Goal: Information Seeking & Learning: Compare options

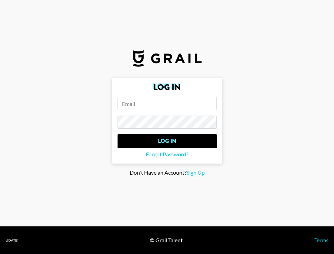
click at [133, 101] on input "email" at bounding box center [167, 103] width 99 height 13
type input "ines@hundreddays.co"
click at [118, 134] on input "Log In" at bounding box center [167, 141] width 99 height 14
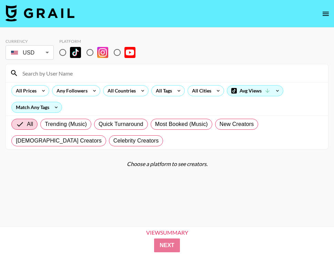
click at [69, 72] on input at bounding box center [171, 73] width 306 height 11
type input "rant"
click at [65, 53] on input "radio" at bounding box center [63, 52] width 14 height 14
radio input "true"
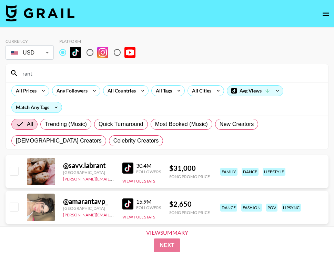
click at [62, 73] on input "rant" at bounding box center [171, 73] width 306 height 11
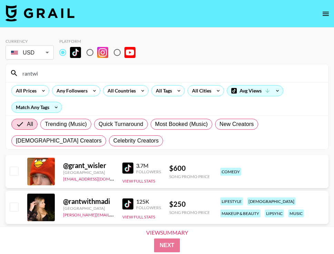
type input "rantwi"
click at [110, 204] on div "@ rantwithmadi" at bounding box center [88, 201] width 51 height 9
click at [122, 203] on div "@ rantwithmadi United States anne.narlesky@grail-talent.com 125K Followers View…" at bounding box center [167, 207] width 323 height 33
click at [46, 199] on div at bounding box center [41, 207] width 28 height 28
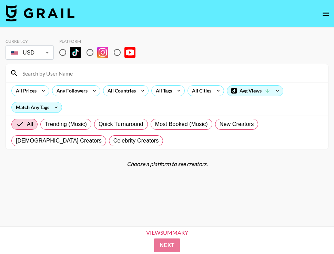
click at [64, 53] on input "radio" at bounding box center [63, 52] width 14 height 14
radio input "true"
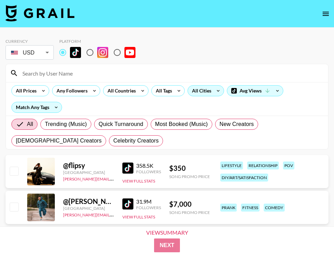
click at [200, 91] on div "All Cities" at bounding box center [200, 90] width 25 height 10
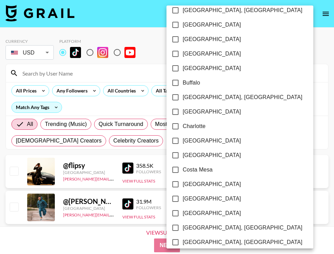
scroll to position [111, 0]
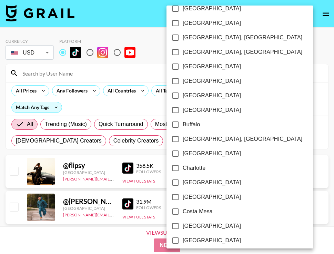
click at [130, 96] on div at bounding box center [167, 127] width 334 height 254
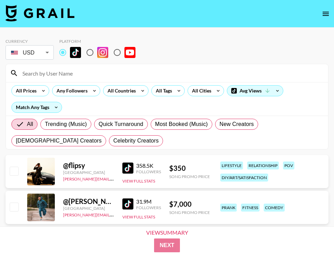
click at [130, 92] on div "[GEOGRAPHIC_DATA] [GEOGRAPHIC_DATA] [GEOGRAPHIC_DATA] [GEOGRAPHIC_DATA] [GEOGRA…" at bounding box center [167, 127] width 334 height 254
click at [130, 92] on div "All Countries" at bounding box center [120, 90] width 34 height 10
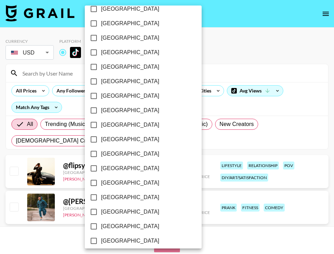
scroll to position [550, 0]
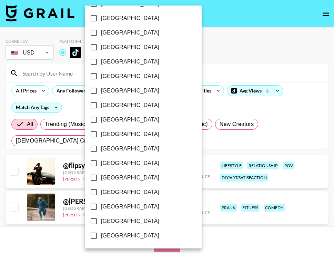
click at [94, 219] on input "[GEOGRAPHIC_DATA]" at bounding box center [94, 221] width 14 height 14
checkbox input "true"
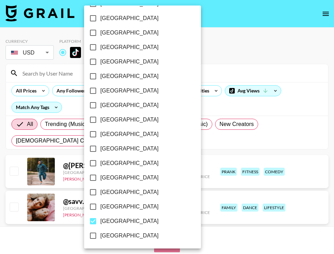
click at [225, 107] on div at bounding box center [167, 127] width 334 height 254
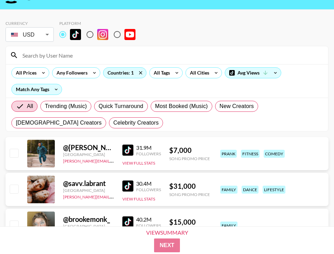
scroll to position [15, 0]
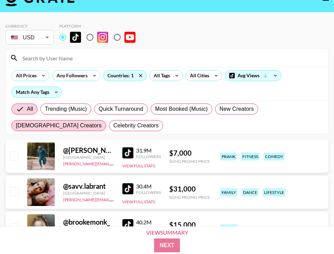
click at [102, 121] on span "[DEMOGRAPHIC_DATA] Creators" at bounding box center [59, 125] width 86 height 8
click at [16, 125] on input "[DEMOGRAPHIC_DATA] Creators" at bounding box center [16, 125] width 0 height 0
radio input "true"
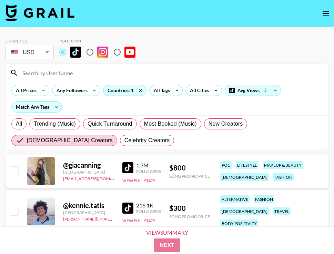
scroll to position [0, 0]
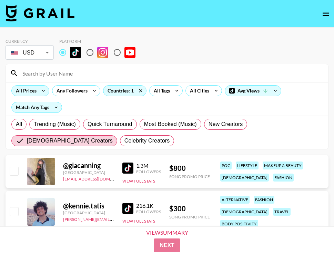
click at [39, 91] on icon at bounding box center [43, 90] width 11 height 10
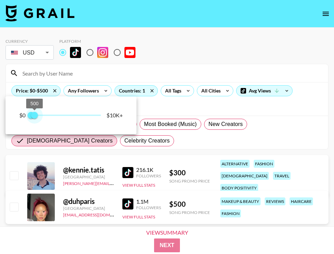
type input "250"
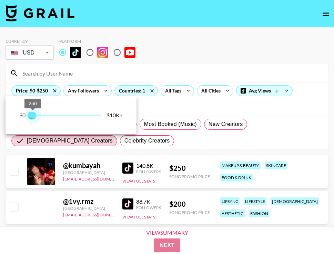
drag, startPoint x: 97, startPoint y: 115, endPoint x: 33, endPoint y: 117, distance: 63.8
click at [33, 117] on span "250" at bounding box center [32, 115] width 7 height 7
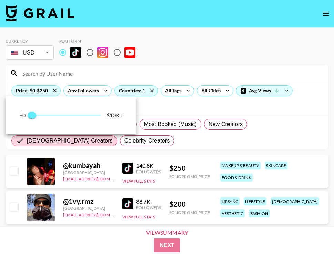
click at [255, 67] on div at bounding box center [167, 127] width 334 height 254
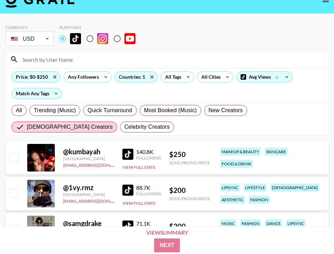
scroll to position [14, 0]
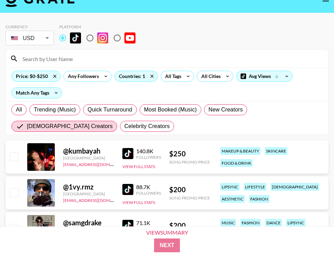
click at [76, 152] on div "@ kumbayah" at bounding box center [88, 151] width 51 height 9
click at [135, 166] on button "View Full Stats" at bounding box center [138, 166] width 33 height 5
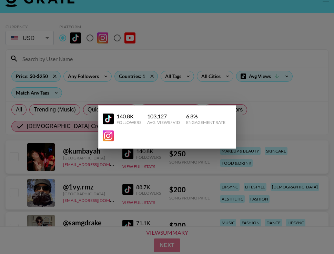
click at [122, 160] on div at bounding box center [167, 127] width 334 height 254
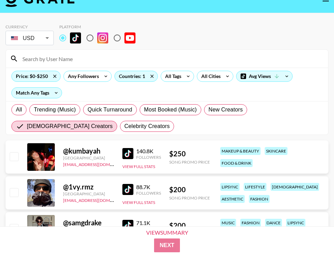
click at [128, 157] on img at bounding box center [127, 153] width 11 height 11
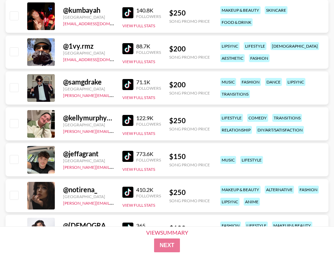
scroll to position [156, 0]
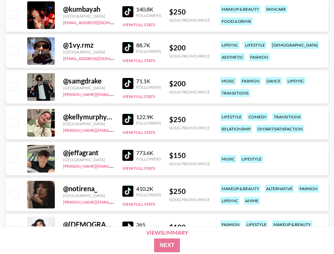
click at [128, 117] on img at bounding box center [127, 119] width 11 height 11
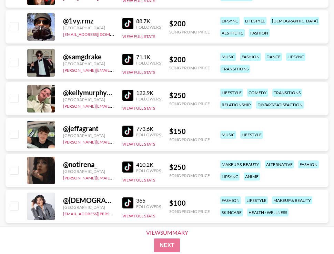
scroll to position [196, 0]
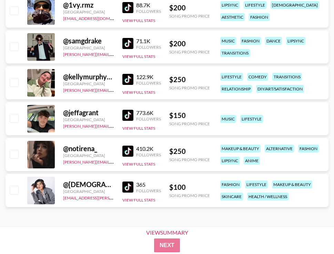
click at [130, 150] on img at bounding box center [127, 150] width 11 height 11
